Goal: Information Seeking & Learning: Learn about a topic

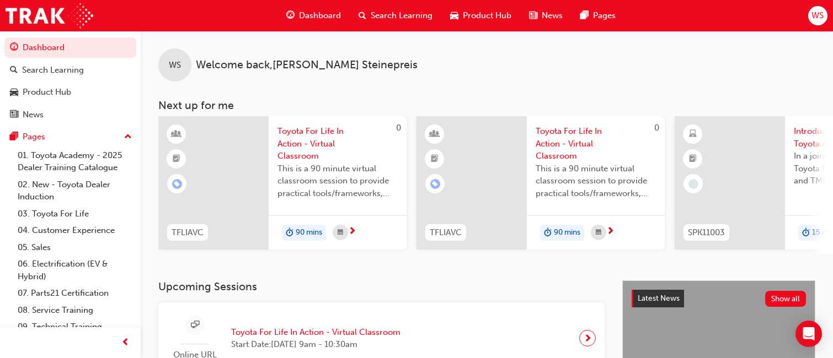
click at [319, 17] on span "Dashboard" at bounding box center [320, 15] width 42 height 13
click at [377, 22] on span "Search Learning" at bounding box center [401, 15] width 62 height 13
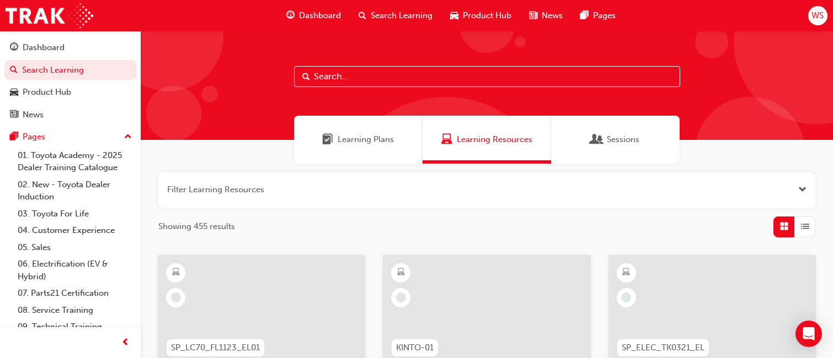
click at [359, 77] on input "text" at bounding box center [487, 76] width 386 height 21
type input "dealer induction"
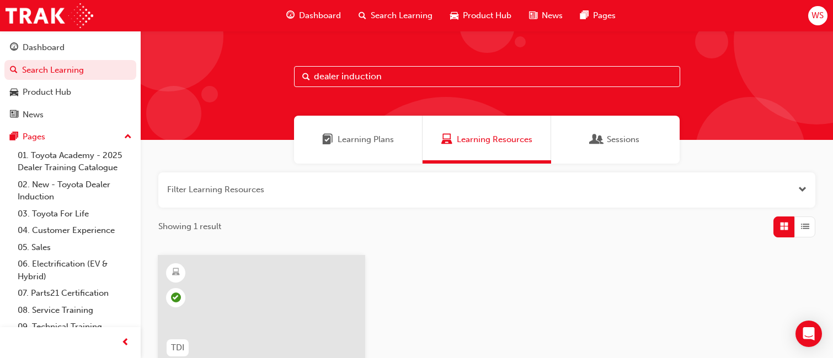
scroll to position [165, 0]
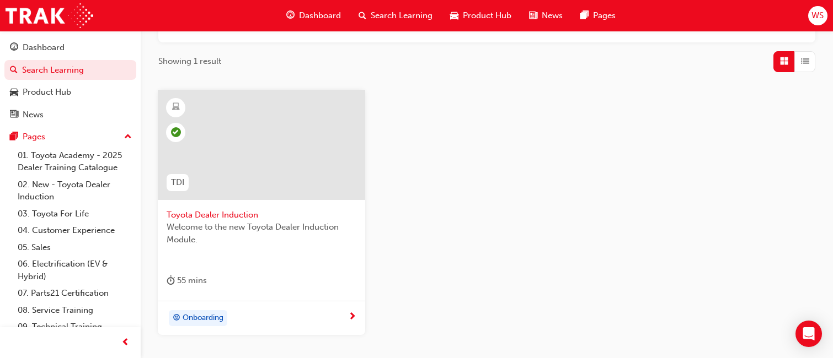
click at [217, 214] on span "Toyota Dealer Induction" at bounding box center [262, 215] width 190 height 13
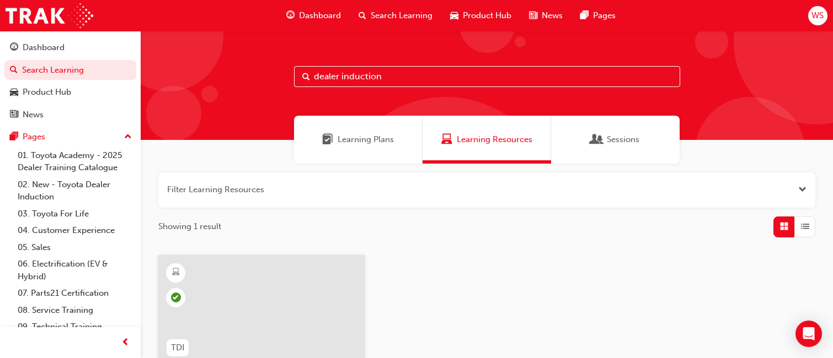
click at [340, 79] on input "dealer induction" at bounding box center [487, 76] width 386 height 21
drag, startPoint x: 410, startPoint y: 79, endPoint x: 211, endPoint y: 44, distance: 201.5
click at [218, 46] on div "dealer induction" at bounding box center [487, 85] width 692 height 109
type input "australian consumer law"
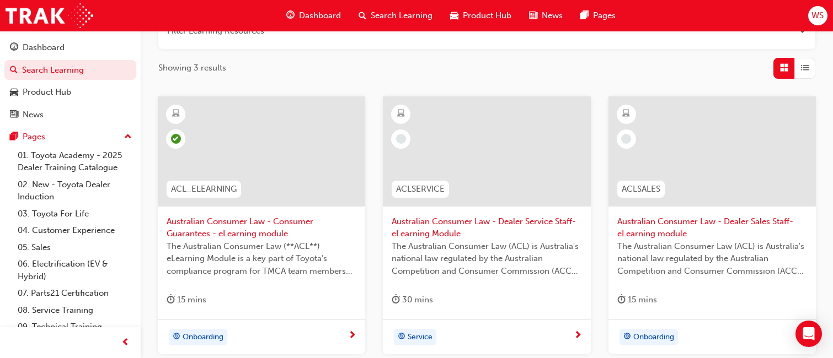
scroll to position [165, 0]
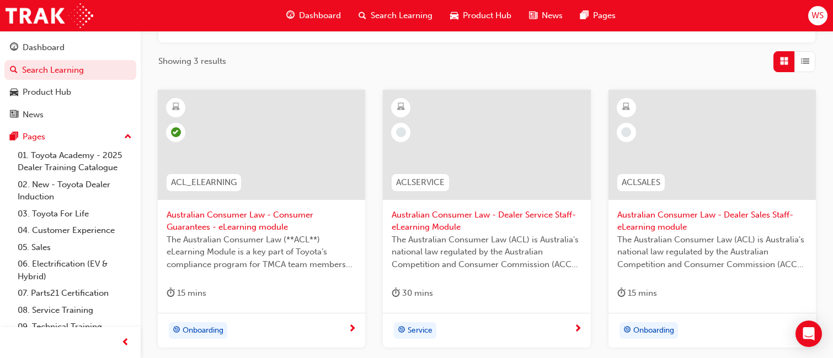
click at [253, 223] on span "Australian Consumer Law - Consumer Guarantees - eLearning module" at bounding box center [262, 221] width 190 height 25
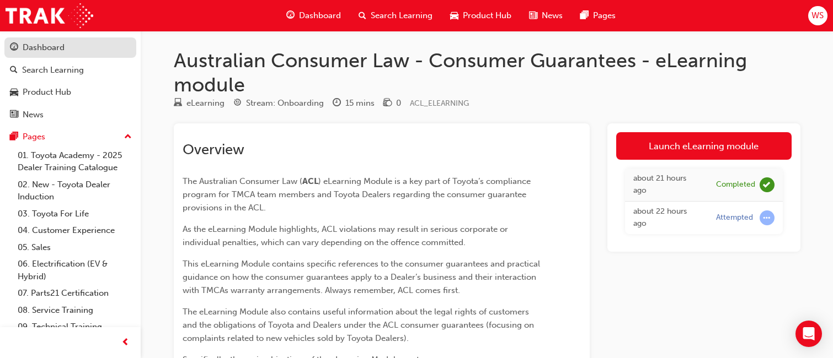
click at [46, 47] on div "Dashboard" at bounding box center [44, 47] width 42 height 13
